Goal: Information Seeking & Learning: Learn about a topic

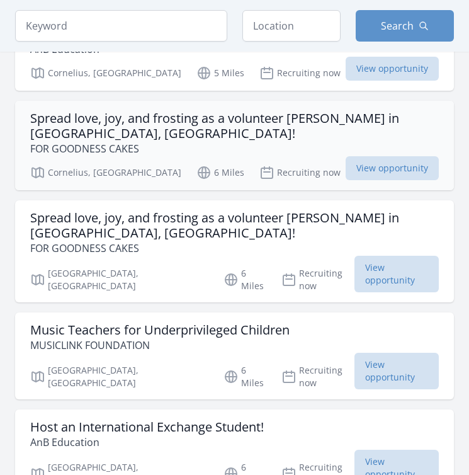
scroll to position [312, 0]
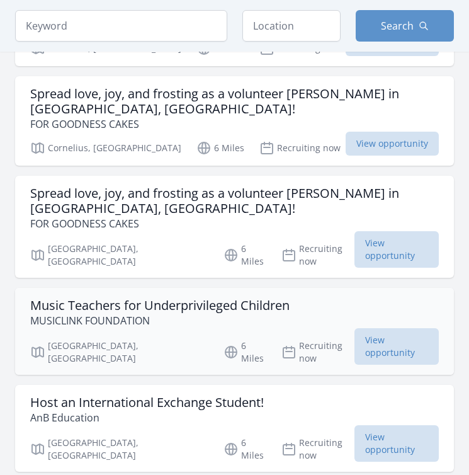
click at [195, 298] on h3 "Music Teachers for Underprivileged Children" at bounding box center [160, 305] width 260 height 15
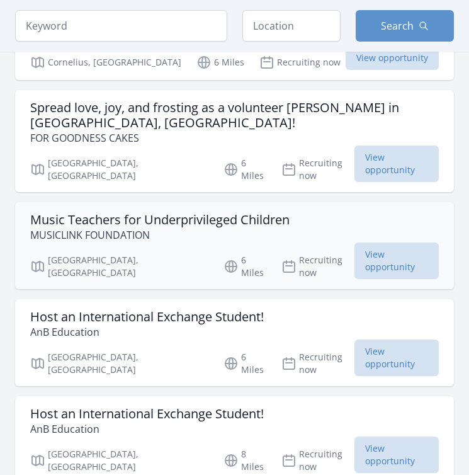
scroll to position [0, 0]
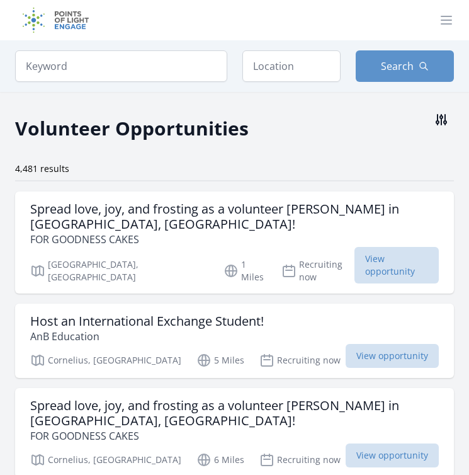
click at [447, 122] on icon at bounding box center [442, 120] width 10 height 10
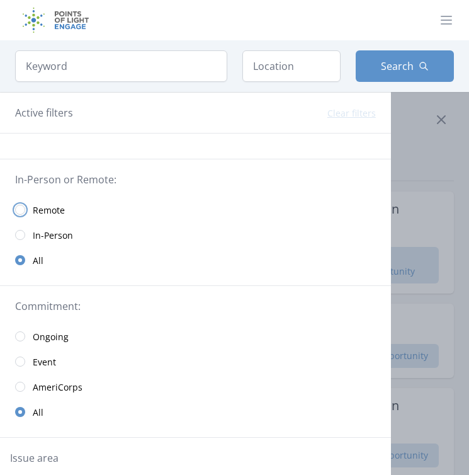
click at [24, 209] on input "radio" at bounding box center [20, 210] width 10 height 10
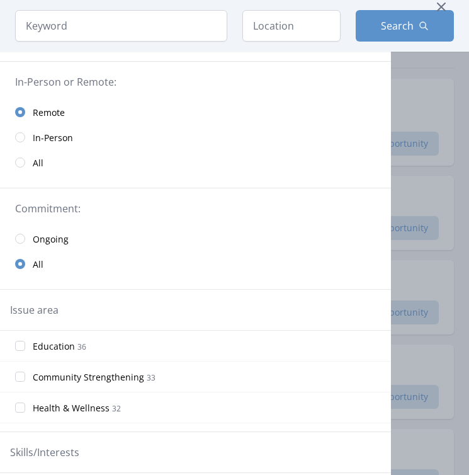
scroll to position [124, 0]
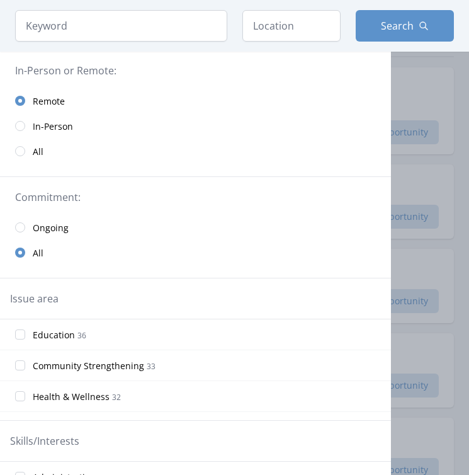
click at [426, 266] on div at bounding box center [234, 237] width 469 height 475
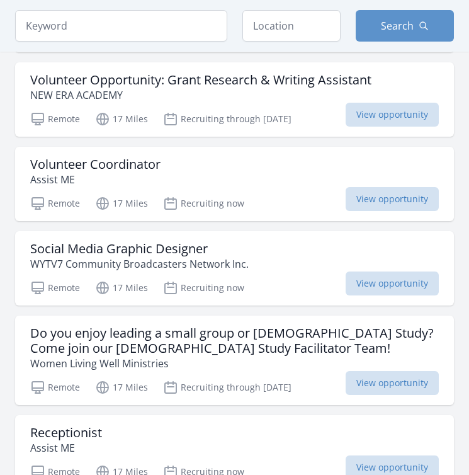
scroll to position [397, 0]
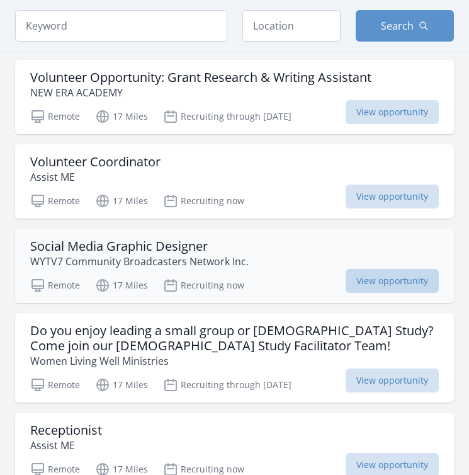
click at [368, 272] on span "View opportunity" at bounding box center [392, 281] width 93 height 24
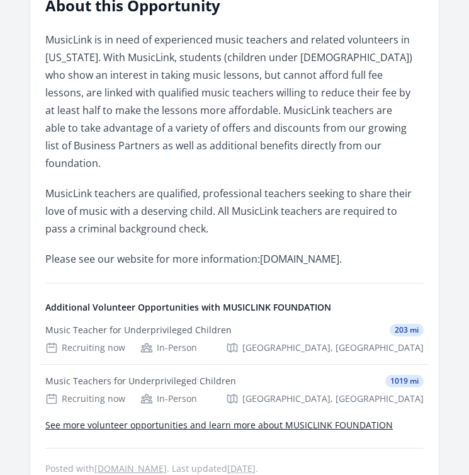
scroll to position [411, 0]
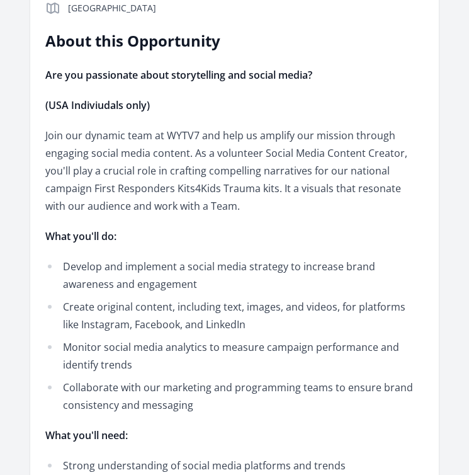
scroll to position [324, 0]
